Goal: Information Seeking & Learning: Check status

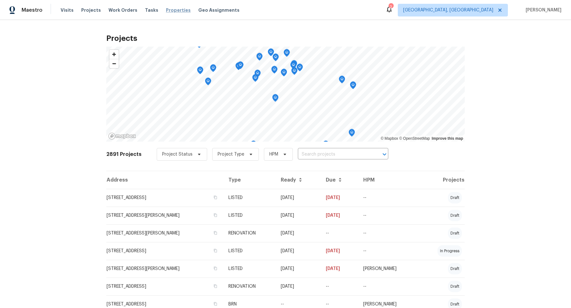
click at [169, 10] on span "Properties" at bounding box center [178, 10] width 25 height 6
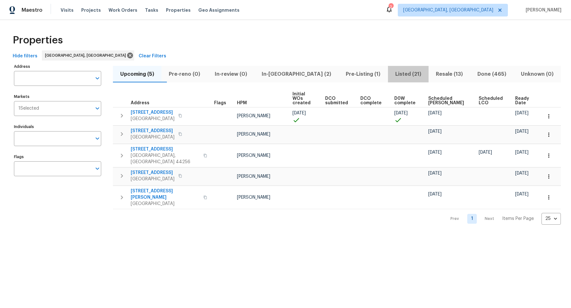
click at [392, 72] on span "Listed (21)" at bounding box center [408, 74] width 33 height 9
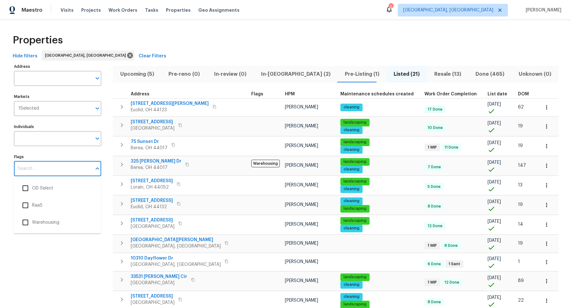
click at [81, 170] on input "Flags" at bounding box center [53, 168] width 78 height 15
click at [147, 11] on span "Tasks" at bounding box center [151, 10] width 13 height 4
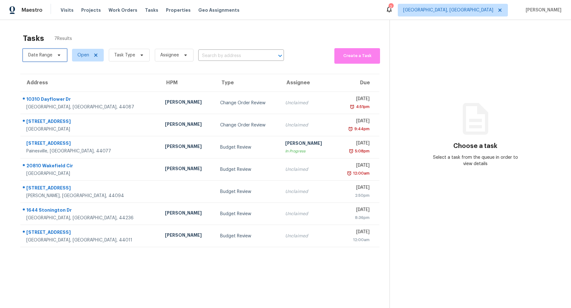
click at [57, 56] on icon at bounding box center [58, 55] width 5 height 5
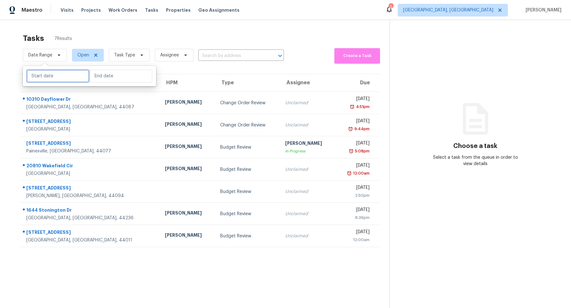
select select "7"
select select "2025"
select select "8"
select select "2025"
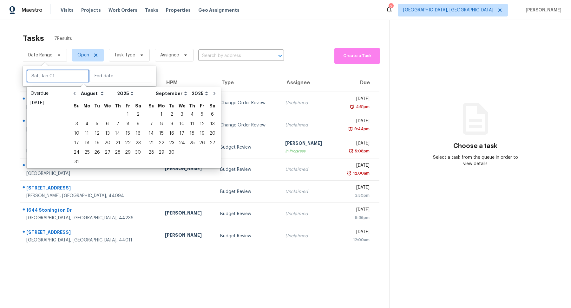
click at [70, 76] on input "text" at bounding box center [58, 76] width 62 height 13
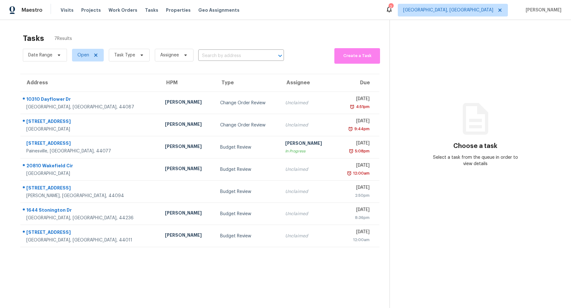
click at [136, 35] on div "Tasks 7 Results" at bounding box center [206, 38] width 367 height 16
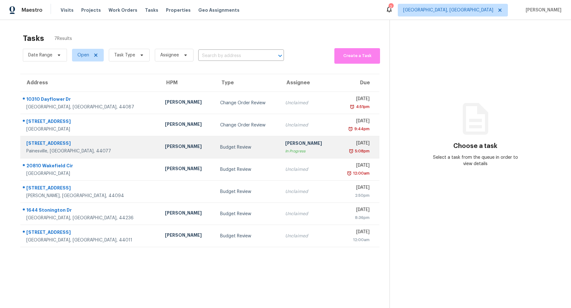
scroll to position [20, 0]
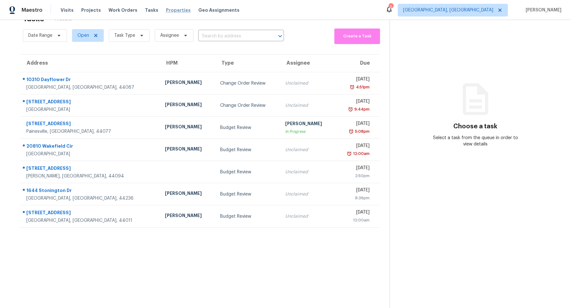
click at [174, 11] on span "Properties" at bounding box center [178, 10] width 25 height 6
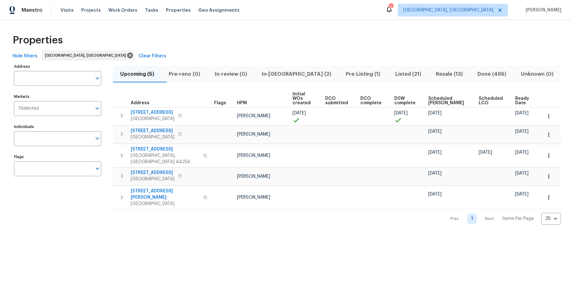
click at [394, 75] on span "Listed (21)" at bounding box center [408, 74] width 33 height 9
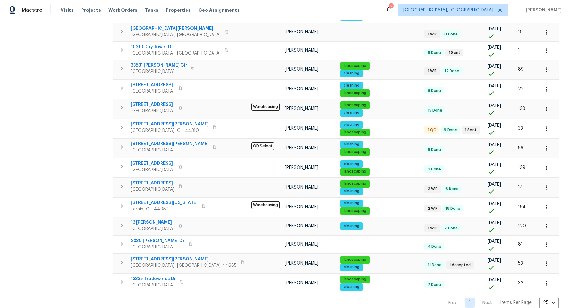
scroll to position [217, 0]
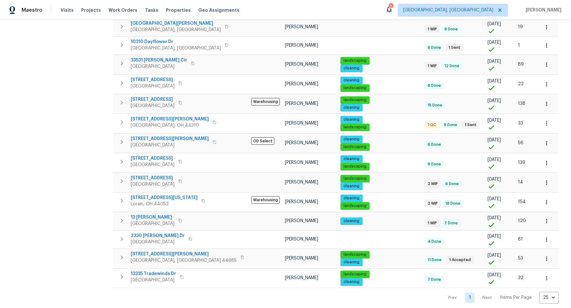
click at [401, 258] on nav "Prev 1 Next Items Per Page 25 25 ​" at bounding box center [500, 298] width 116 height 12
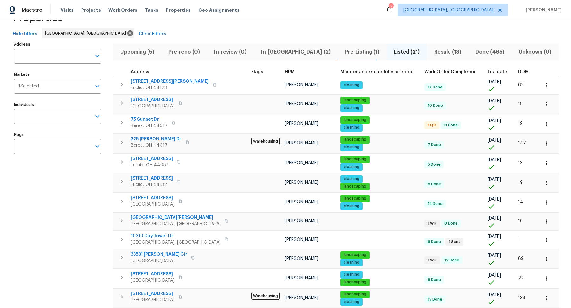
scroll to position [22, 0]
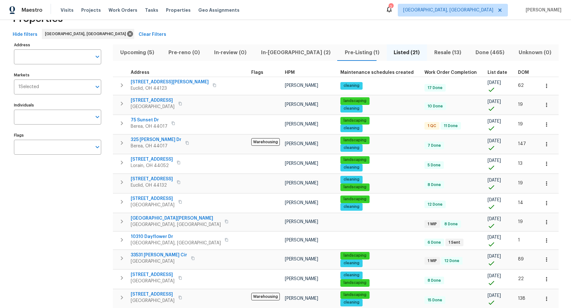
click at [401, 50] on span "Done (465)" at bounding box center [490, 52] width 36 height 9
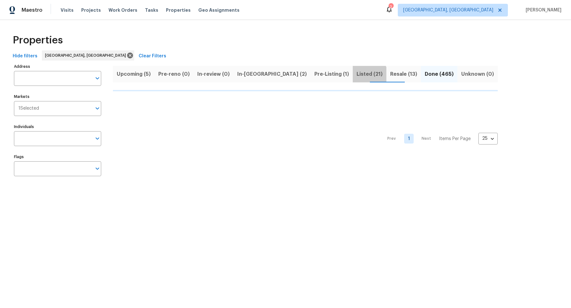
click at [356, 75] on span "Listed (21)" at bounding box center [369, 74] width 26 height 9
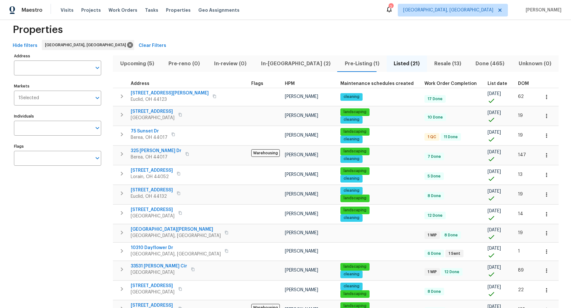
scroll to position [19, 0]
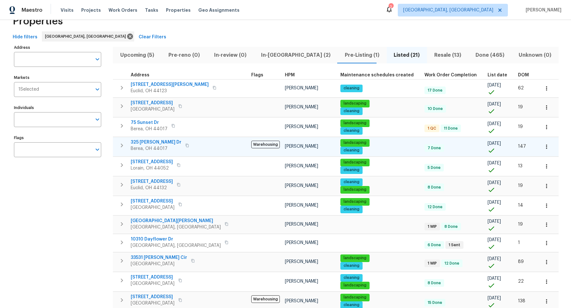
click at [140, 140] on span "325 Robin Dr" at bounding box center [156, 142] width 51 height 6
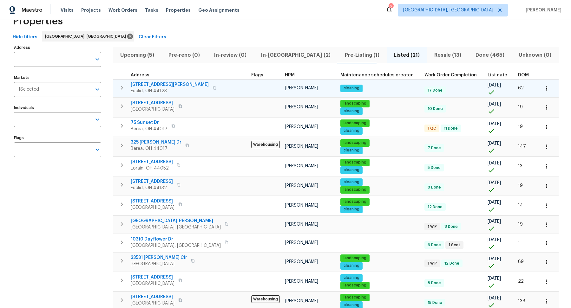
click at [150, 84] on span "24451 Devoe Ave" at bounding box center [170, 84] width 78 height 6
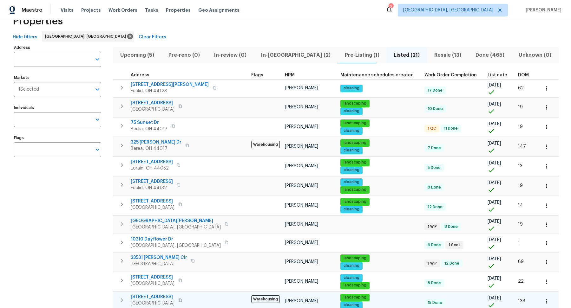
click at [155, 258] on span "2255 E 46th St" at bounding box center [153, 297] width 44 height 6
click at [150, 255] on span "33531 Dickens Cir" at bounding box center [159, 258] width 56 height 6
click at [149, 258] on span "North Ridgeville, OH 44039" at bounding box center [159, 264] width 56 height 6
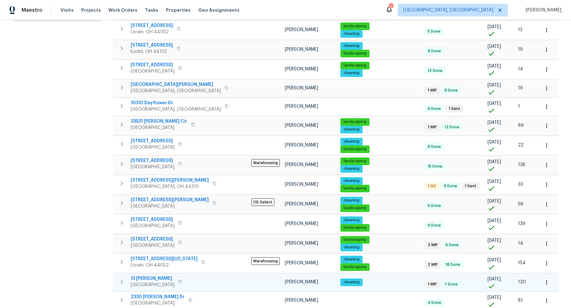
scroll to position [154, 0]
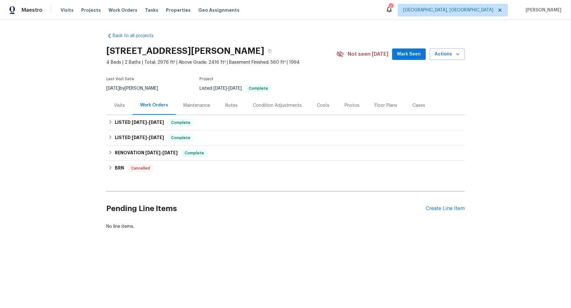
click at [230, 105] on div "Notes" at bounding box center [231, 105] width 12 height 6
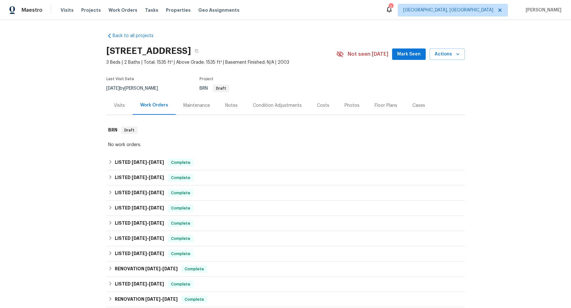
click at [234, 107] on div "Notes" at bounding box center [231, 105] width 12 height 6
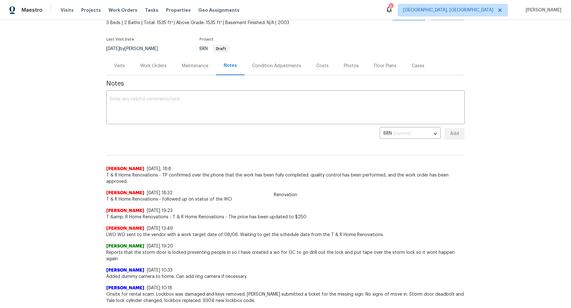
scroll to position [42, 0]
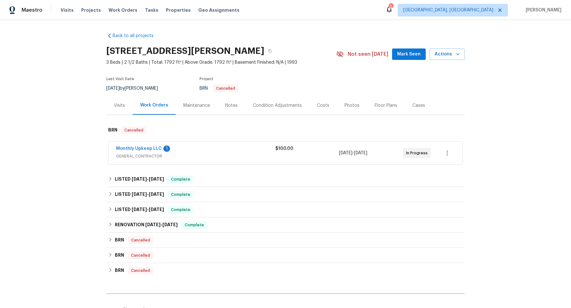
click at [223, 102] on div "Notes" at bounding box center [232, 105] width 28 height 19
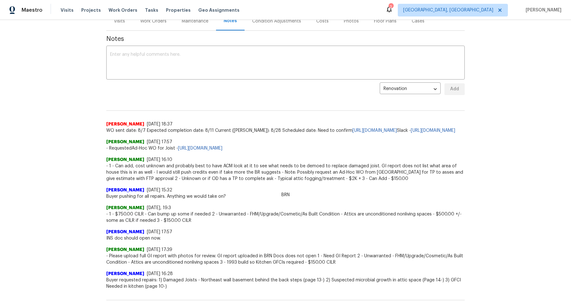
scroll to position [88, 0]
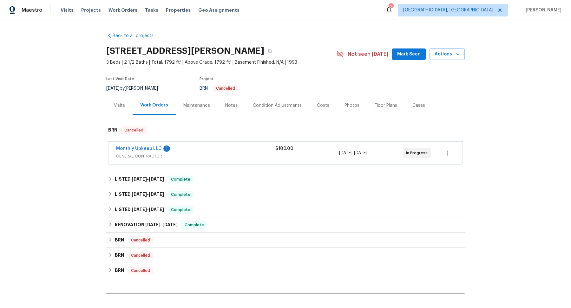
click at [225, 107] on div "Notes" at bounding box center [231, 105] width 12 height 6
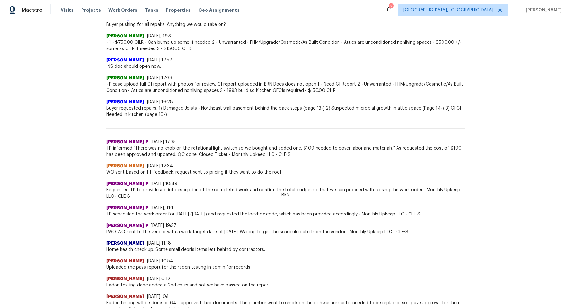
scroll to position [257, 0]
